Goal: Task Accomplishment & Management: Manage account settings

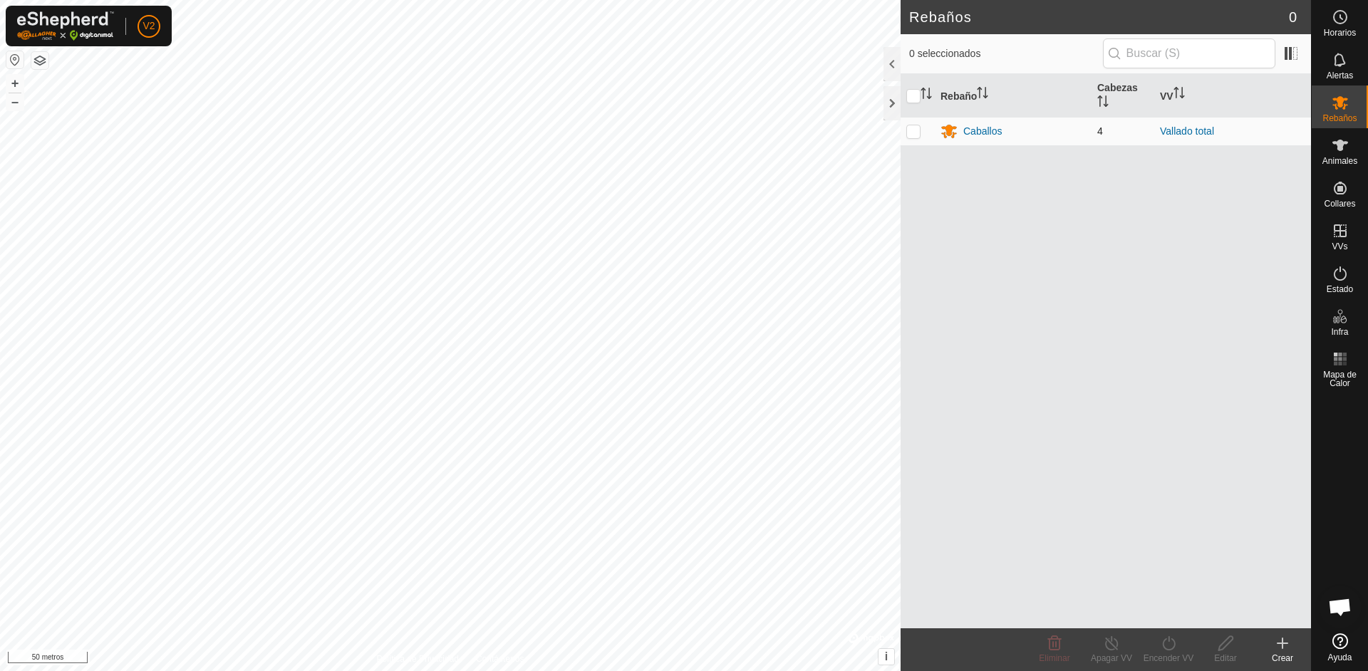
click at [918, 130] on p-checkbox at bounding box center [913, 130] width 14 height 11
checkbox input "true"
click at [966, 129] on font "Caballos" at bounding box center [982, 130] width 38 height 11
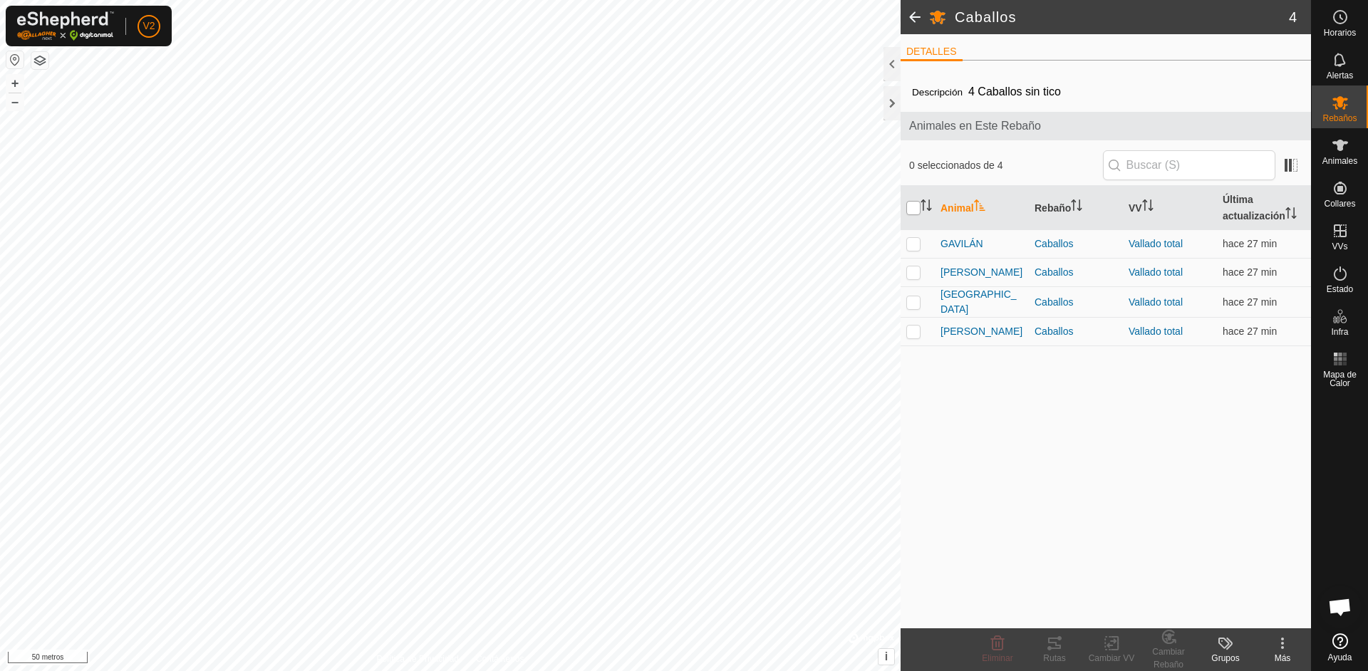
click at [915, 207] on input "checkbox" at bounding box center [913, 208] width 14 height 14
checkbox input "true"
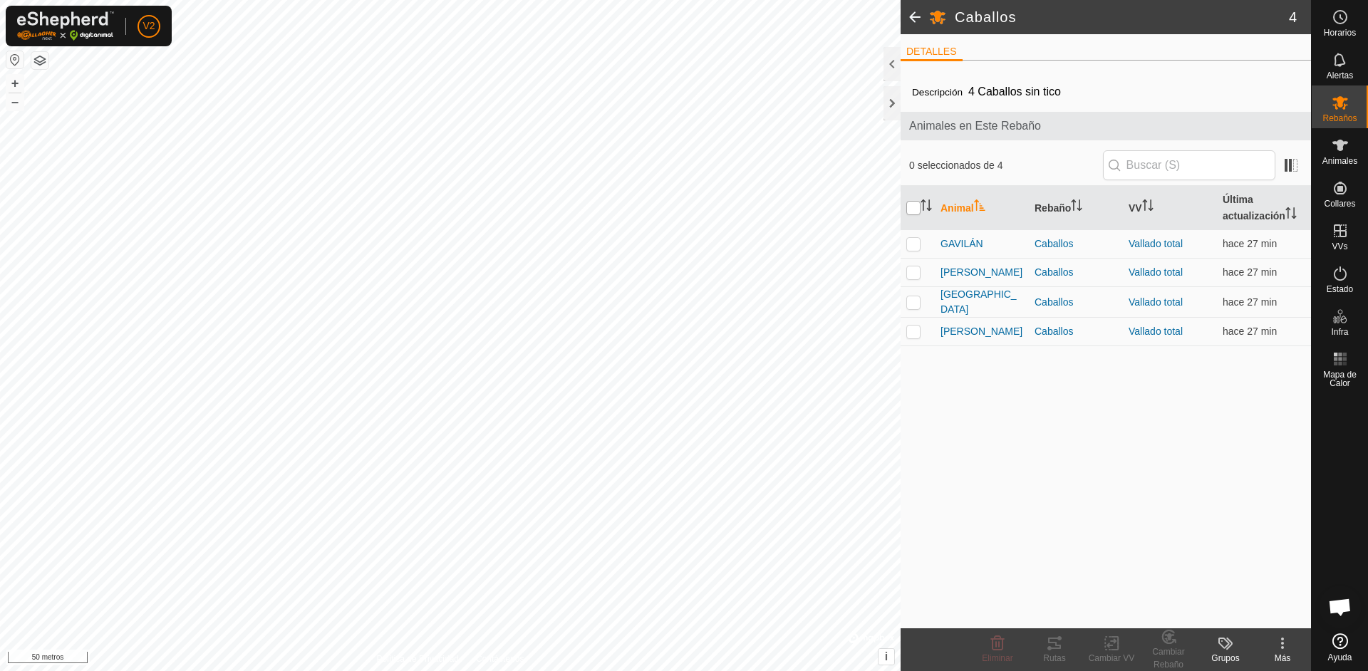
checkbox input "true"
click at [1054, 654] on font "Rutas" at bounding box center [1054, 658] width 22 height 10
